Goal: Task Accomplishment & Management: Manage account settings

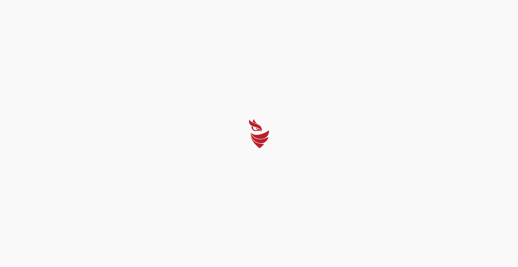
select select "English"
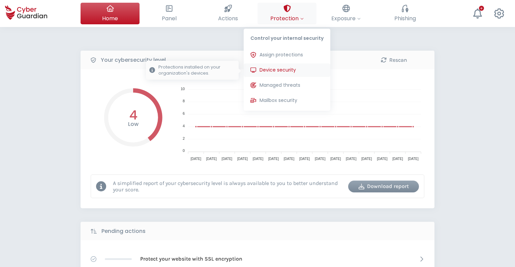
click at [276, 66] on span "Device security" at bounding box center [278, 69] width 36 height 7
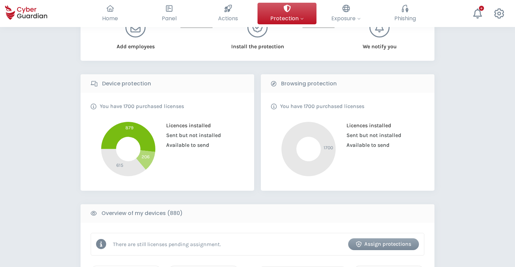
scroll to position [124, 0]
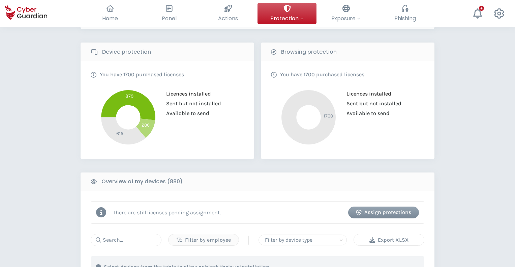
click at [390, 241] on div "Export XLSX" at bounding box center [389, 240] width 60 height 8
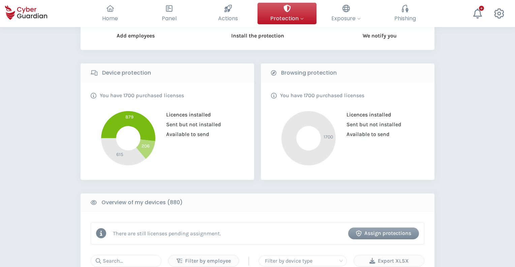
scroll to position [114, 0]
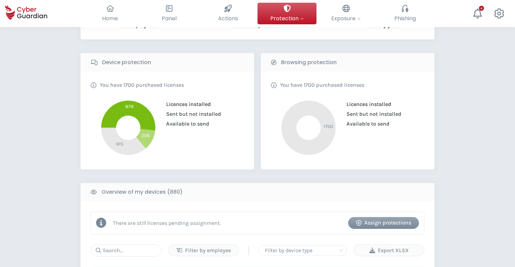
click at [126, 146] on icon at bounding box center [123, 141] width 44 height 27
click at [148, 131] on icon at bounding box center [145, 138] width 19 height 19
click at [132, 109] on icon at bounding box center [128, 115] width 54 height 30
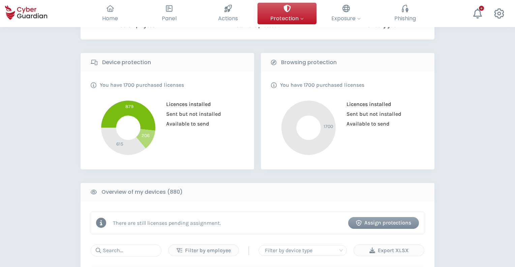
click at [132, 109] on icon at bounding box center [128, 115] width 54 height 30
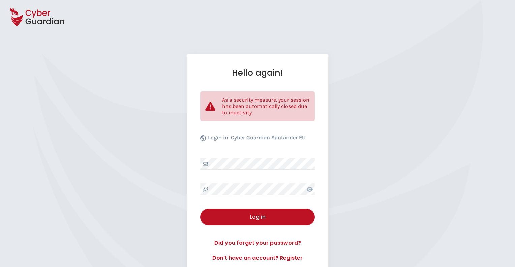
select select "English"
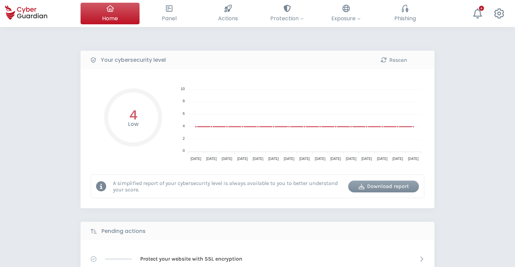
select select "English"
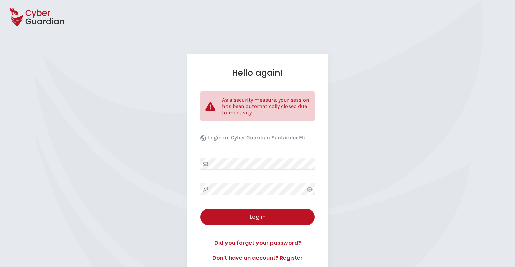
select select "English"
